Goal: Information Seeking & Learning: Check status

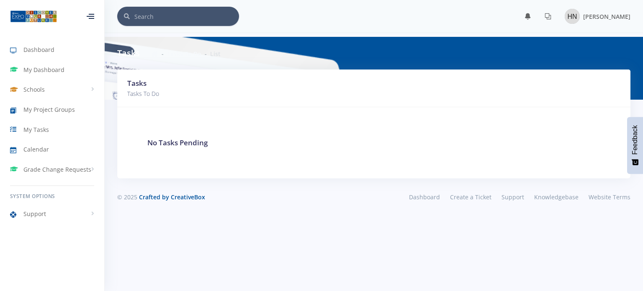
scroll to position [6, 6]
click at [44, 150] on span "Calendar" at bounding box center [36, 149] width 26 height 9
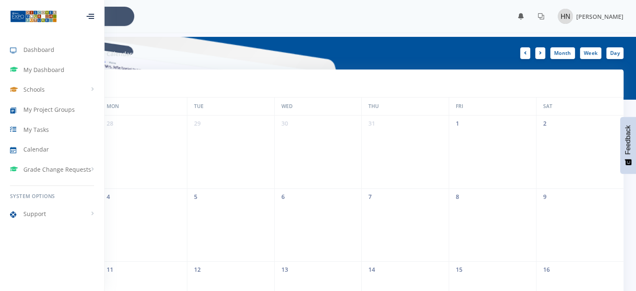
scroll to position [6, 6]
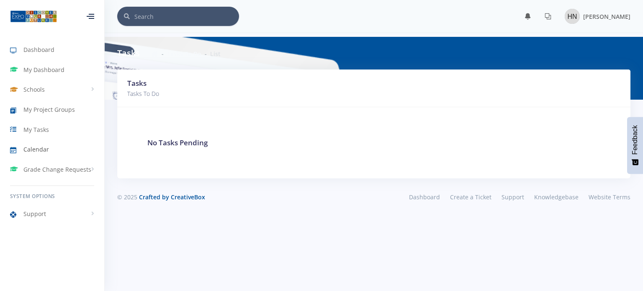
scroll to position [6, 6]
click at [46, 95] on link "Schools" at bounding box center [52, 89] width 104 height 19
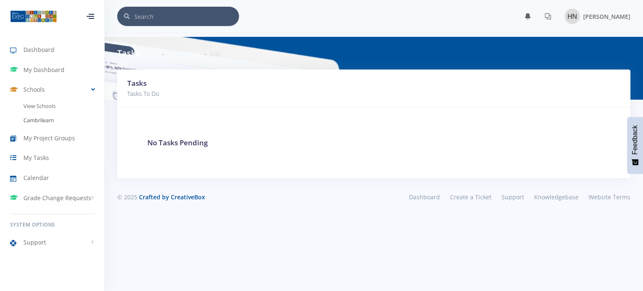
click at [42, 123] on link "Cambrilearn" at bounding box center [52, 120] width 104 height 14
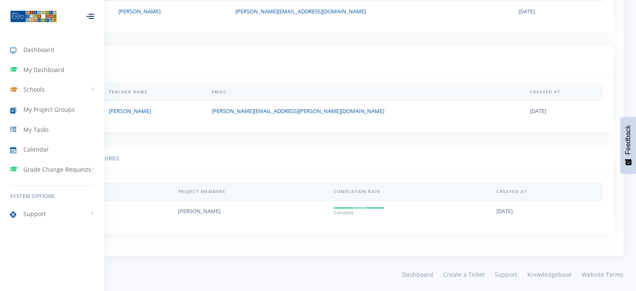
scroll to position [380, 0]
drag, startPoint x: 362, startPoint y: 205, endPoint x: 340, endPoint y: 207, distance: 21.9
click at [340, 23] on td "100% Complete" at bounding box center [367, 12] width 283 height 22
click at [352, 210] on small "Complete" at bounding box center [344, 213] width 20 height 6
drag, startPoint x: 345, startPoint y: 207, endPoint x: 364, endPoint y: 207, distance: 19.7
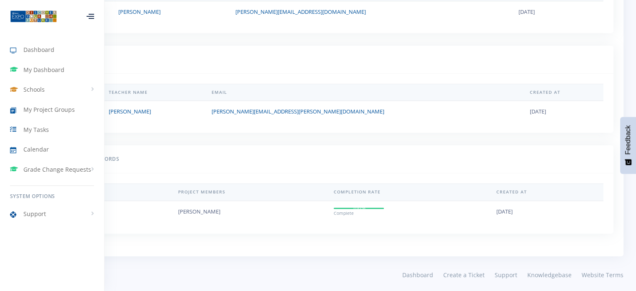
click at [364, 23] on td "100% Complete" at bounding box center [367, 12] width 283 height 22
copy div "100%"
click at [359, 231] on div "Submission ID Project Members Completion Rate Created At 9557 Hannah Naidoo" at bounding box center [318, 203] width 591 height 60
click at [44, 51] on span "Dashboard" at bounding box center [38, 49] width 31 height 9
click at [42, 62] on link "My Dashboard" at bounding box center [52, 69] width 104 height 19
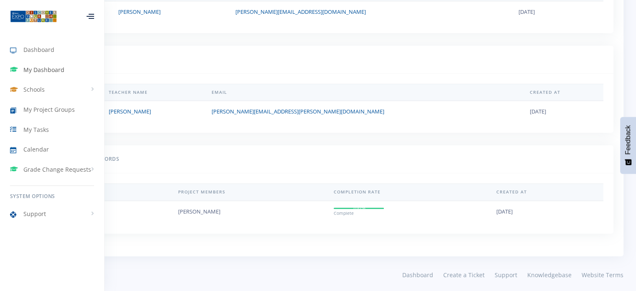
click at [21, 72] on icon at bounding box center [16, 69] width 13 height 10
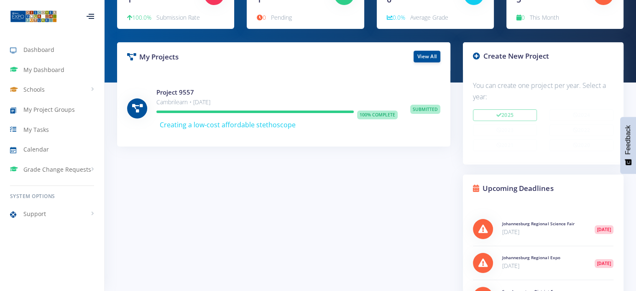
scroll to position [167, 0]
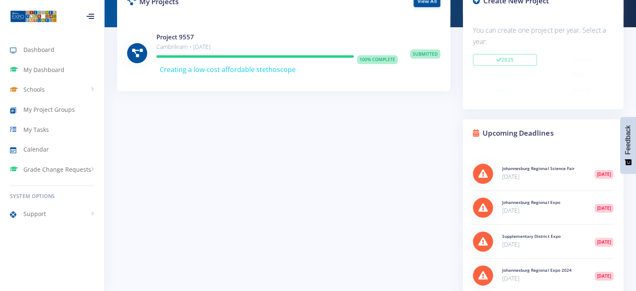
drag, startPoint x: 385, startPoint y: 54, endPoint x: 413, endPoint y: 51, distance: 27.9
click at [413, 51] on div "Project 9557 Cambrilearn • [DATE]" at bounding box center [284, 53] width 326 height 42
click at [340, 70] on div "100% Complete Creating a low-cost affordable stethoscope" at bounding box center [276, 64] width 241 height 19
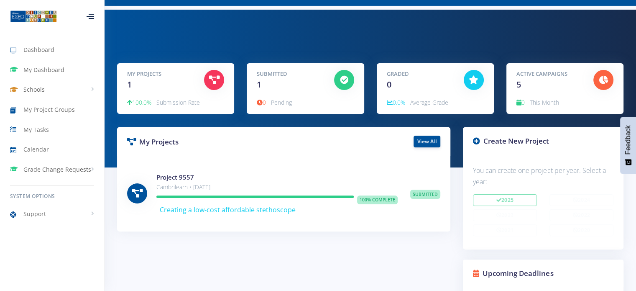
scroll to position [42, 0]
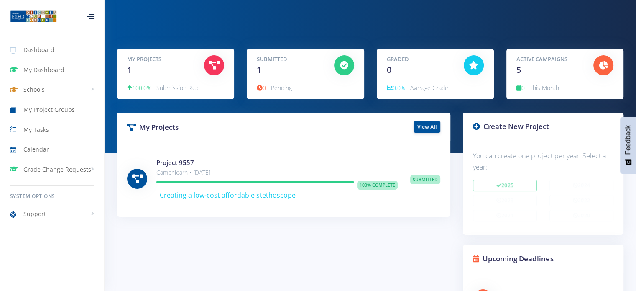
click at [410, 191] on div "Project 9557 Cambrilearn • [DATE]" at bounding box center [284, 179] width 326 height 42
click at [423, 184] on div "Project 9557 Cambrilearn • Jul 23, 2025" at bounding box center [284, 179] width 326 height 42
click at [427, 129] on link "View All" at bounding box center [427, 127] width 27 height 12
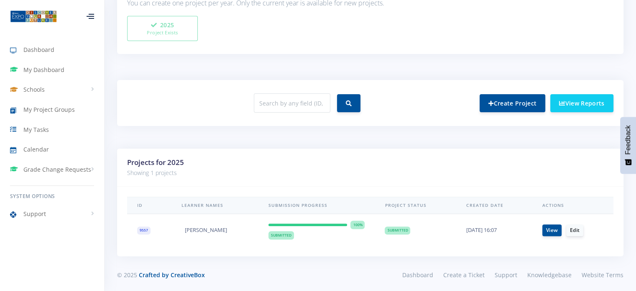
scroll to position [261, 0]
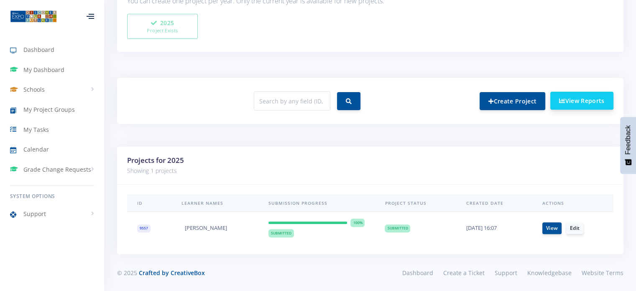
click at [564, 100] on icon "View Reports" at bounding box center [562, 101] width 6 height 6
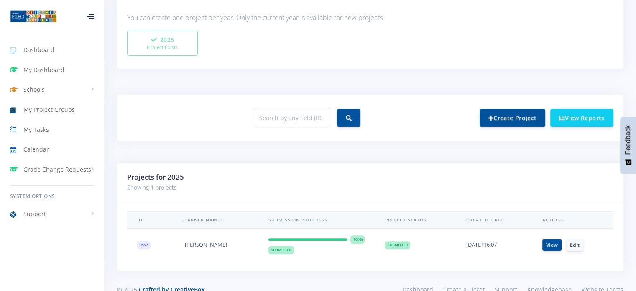
scroll to position [314, 0]
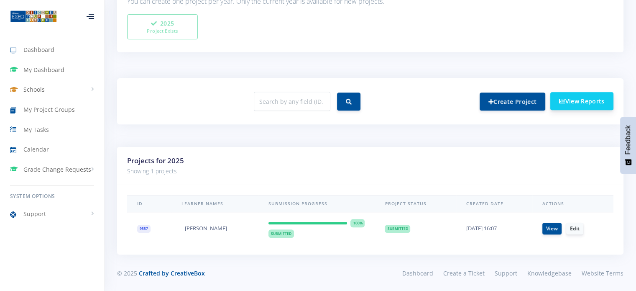
click at [557, 98] on link "View Reports" at bounding box center [582, 101] width 63 height 18
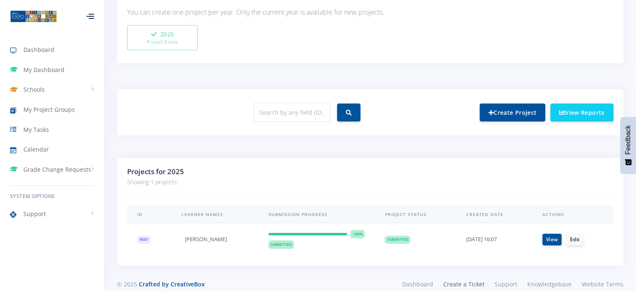
scroll to position [314, 0]
